Goal: Navigation & Orientation: Understand site structure

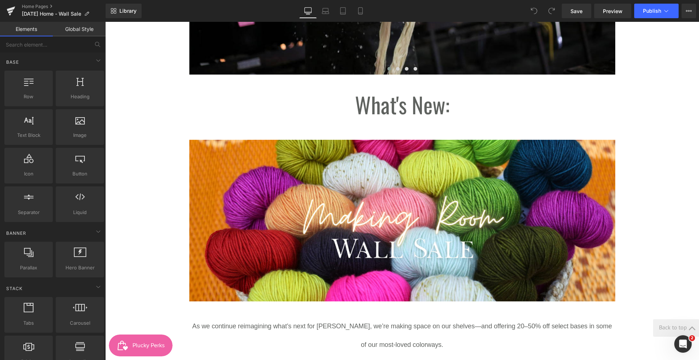
scroll to position [410, 0]
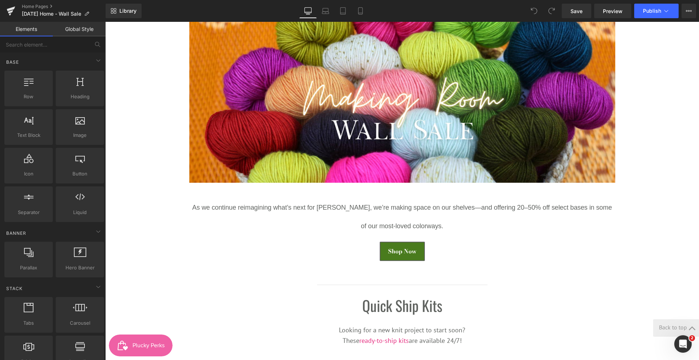
drag, startPoint x: 154, startPoint y: 347, endPoint x: 142, endPoint y: 346, distance: 11.3
click at [142, 346] on div "Plucky Perks" at bounding box center [148, 345] width 32 height 11
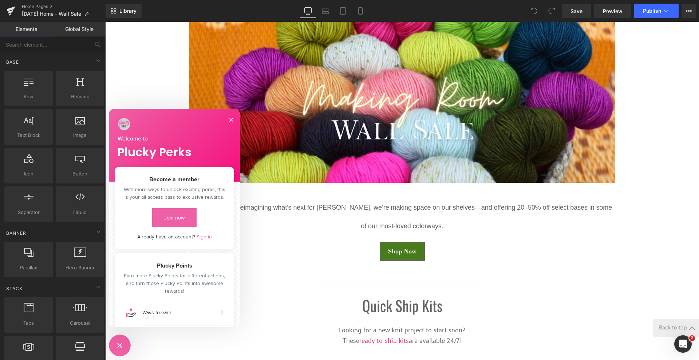
scroll to position [0, 0]
click at [118, 345] on div "Close Smile.io Rewards Program" at bounding box center [119, 345] width 9 height 9
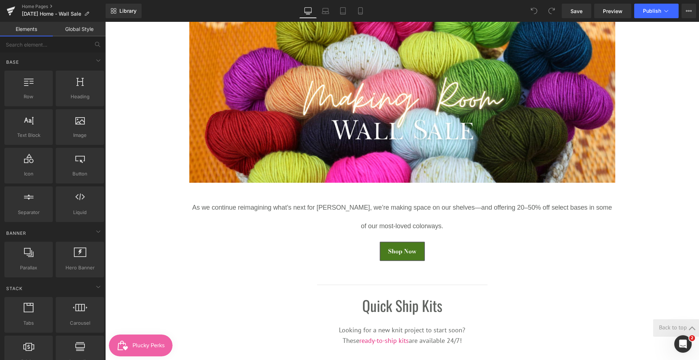
click at [118, 344] on div "Open Smile.io Rewards Program" at bounding box center [119, 345] width 9 height 9
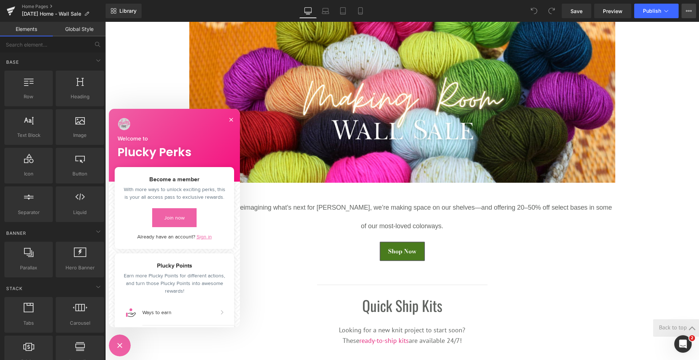
click at [686, 10] on icon at bounding box center [687, 10] width 2 height 1
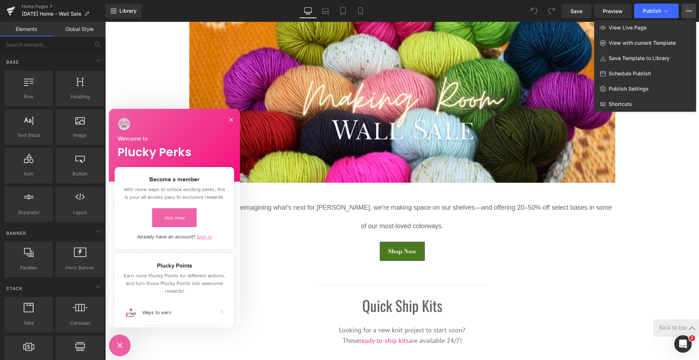
click at [650, 207] on div at bounding box center [402, 191] width 594 height 338
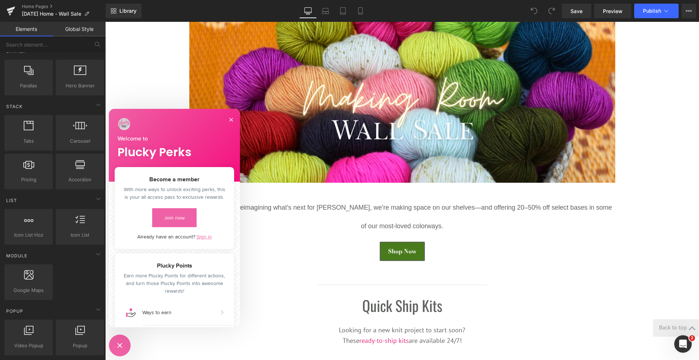
scroll to position [273, 0]
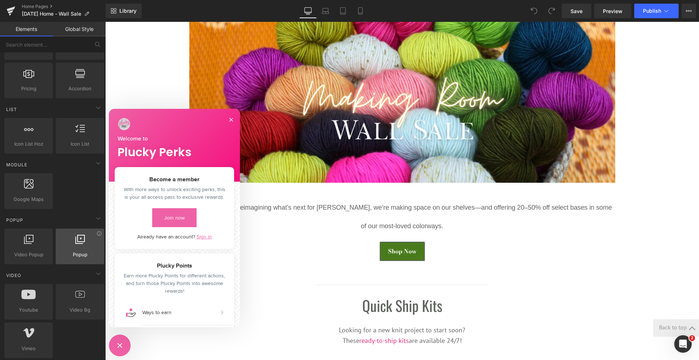
click at [85, 256] on span "Popup" at bounding box center [80, 255] width 44 height 8
click at [79, 255] on span "Popup" at bounding box center [80, 255] width 44 height 8
click at [78, 248] on div at bounding box center [80, 242] width 44 height 16
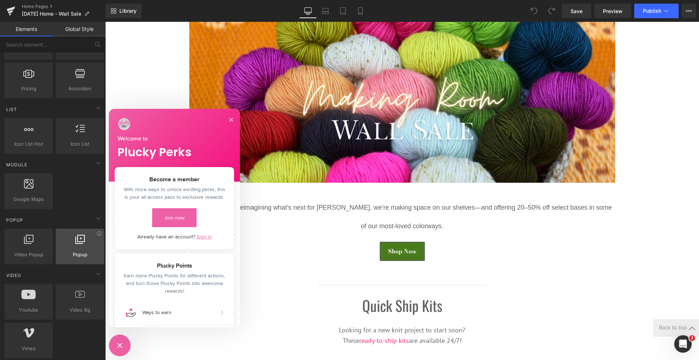
click at [78, 249] on div at bounding box center [80, 242] width 44 height 16
click at [87, 239] on div at bounding box center [80, 242] width 44 height 16
click at [78, 241] on icon at bounding box center [79, 238] width 9 height 9
click at [233, 117] on button "Close" at bounding box center [231, 120] width 12 height 12
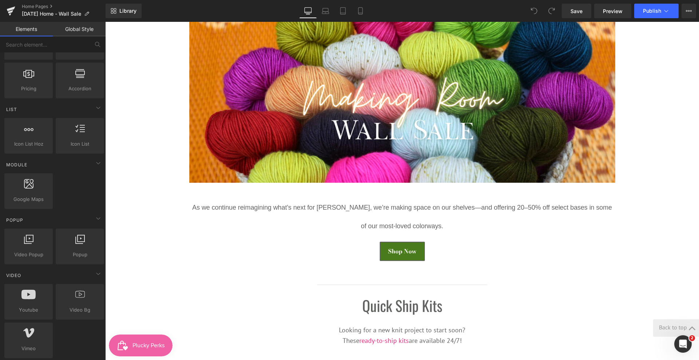
click at [140, 342] on div "Plucky Perks" at bounding box center [148, 345] width 32 height 11
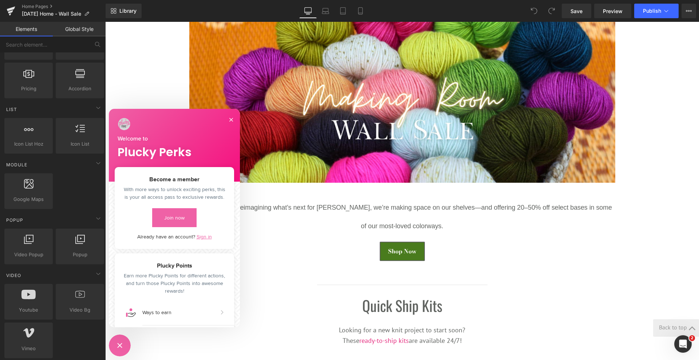
scroll to position [0, 0]
click at [119, 344] on div "Close Smile.io Rewards Program" at bounding box center [119, 345] width 9 height 9
